Goal: Transaction & Acquisition: Obtain resource

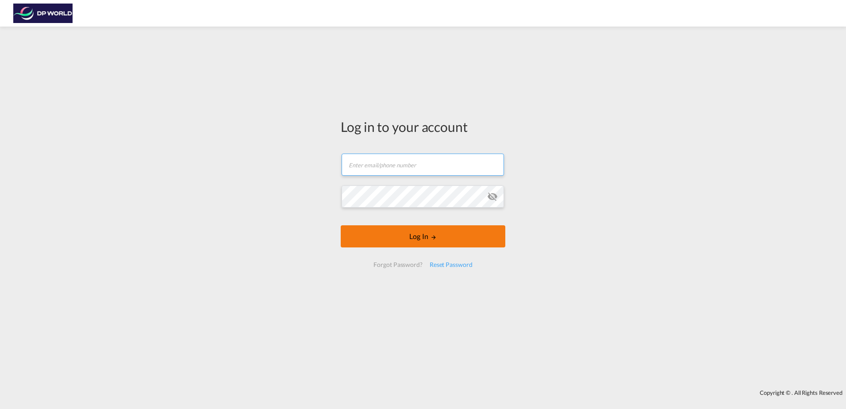
type input "[PERSON_NAME][EMAIL_ADDRESS][PERSON_NAME][DOMAIN_NAME]"
click at [417, 235] on button "Log In" at bounding box center [423, 236] width 165 height 22
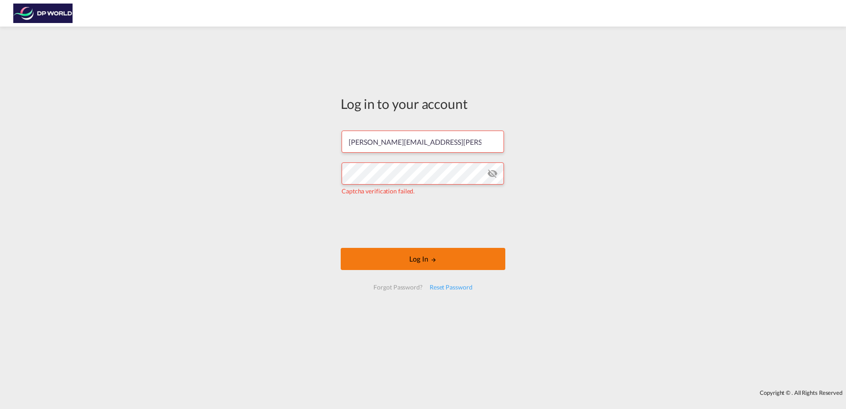
click at [431, 261] on md-icon "LOGIN" at bounding box center [433, 260] width 6 height 6
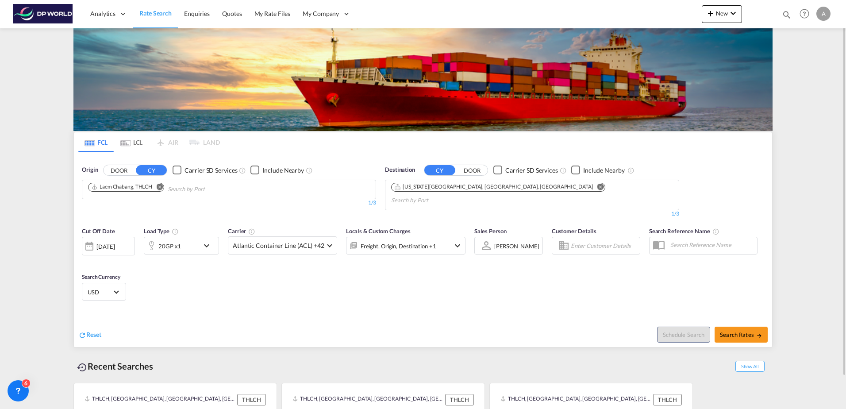
click at [162, 188] on md-icon "Remove" at bounding box center [159, 186] width 7 height 7
click at [156, 192] on input "Chips input." at bounding box center [130, 189] width 84 height 14
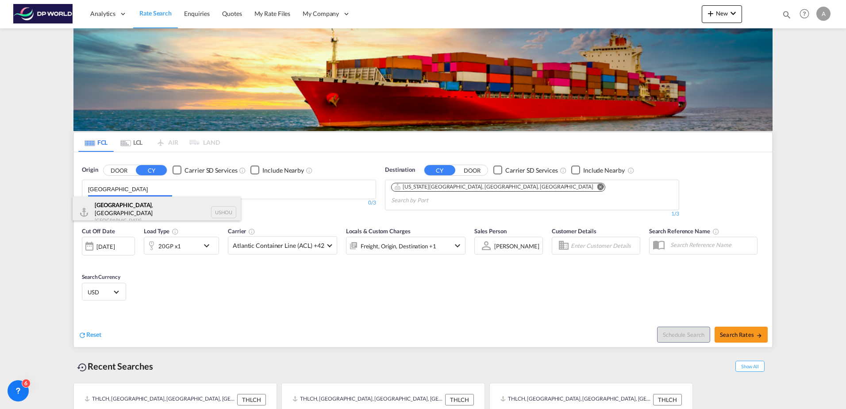
type input "[GEOGRAPHIC_DATA]"
click at [159, 203] on div "[GEOGRAPHIC_DATA] , [GEOGRAPHIC_DATA] [GEOGRAPHIC_DATA] USHOU" at bounding box center [157, 212] width 168 height 32
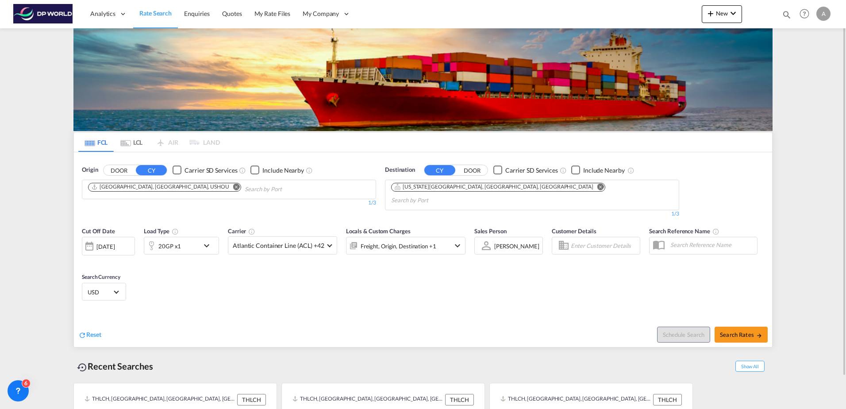
click at [597, 186] on md-icon "Remove" at bounding box center [600, 186] width 7 height 7
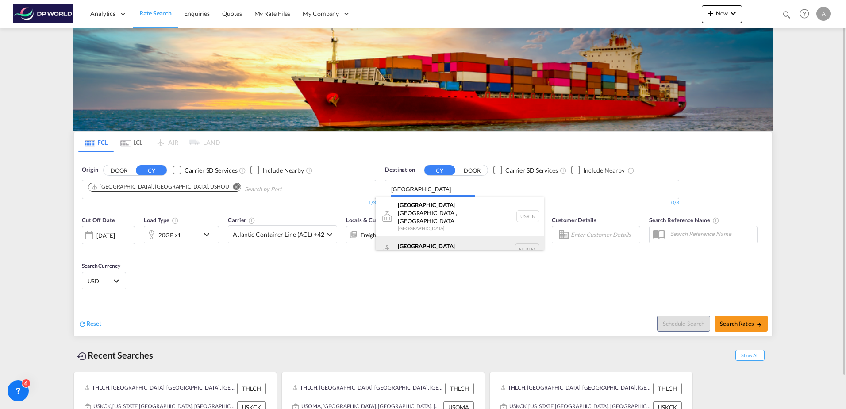
type input "[GEOGRAPHIC_DATA]"
click at [440, 236] on div "[GEOGRAPHIC_DATA] [GEOGRAPHIC_DATA] NLRTM" at bounding box center [460, 249] width 168 height 27
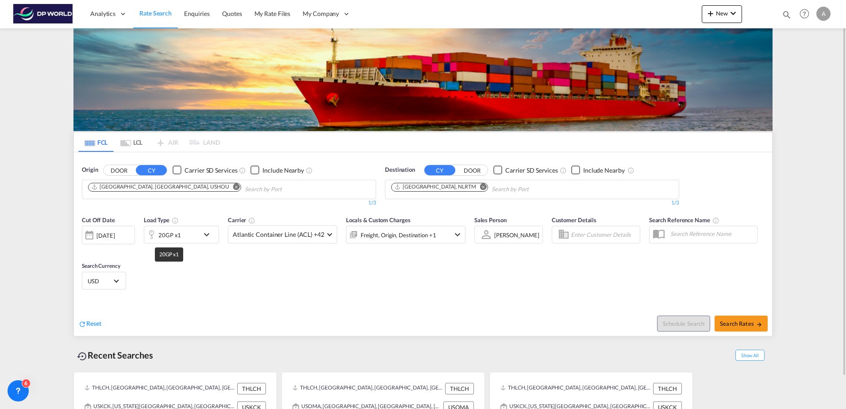
click at [177, 233] on div "20GP x1" at bounding box center [169, 235] width 23 height 12
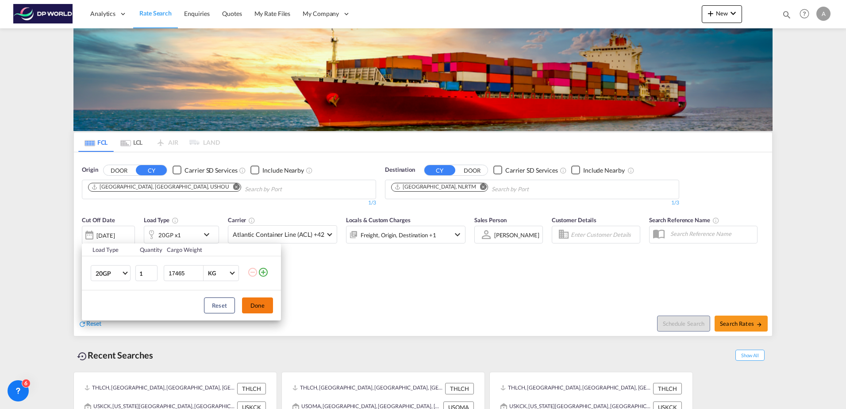
click at [261, 301] on button "Done" at bounding box center [257, 305] width 31 height 16
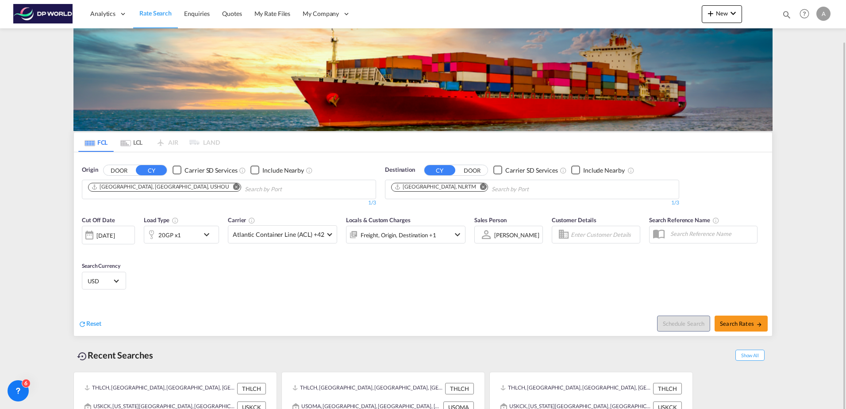
scroll to position [35, 0]
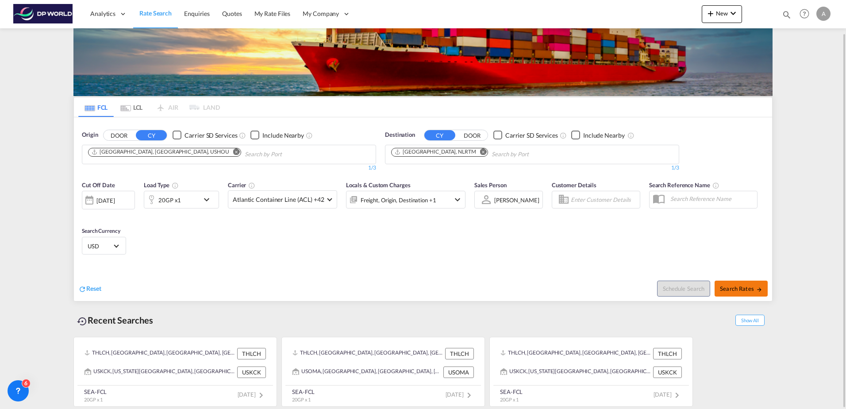
click at [742, 295] on button "Search Rates" at bounding box center [740, 288] width 53 height 16
type input "USHOU to NLRTM / [DATE]"
